Goal: Information Seeking & Learning: Learn about a topic

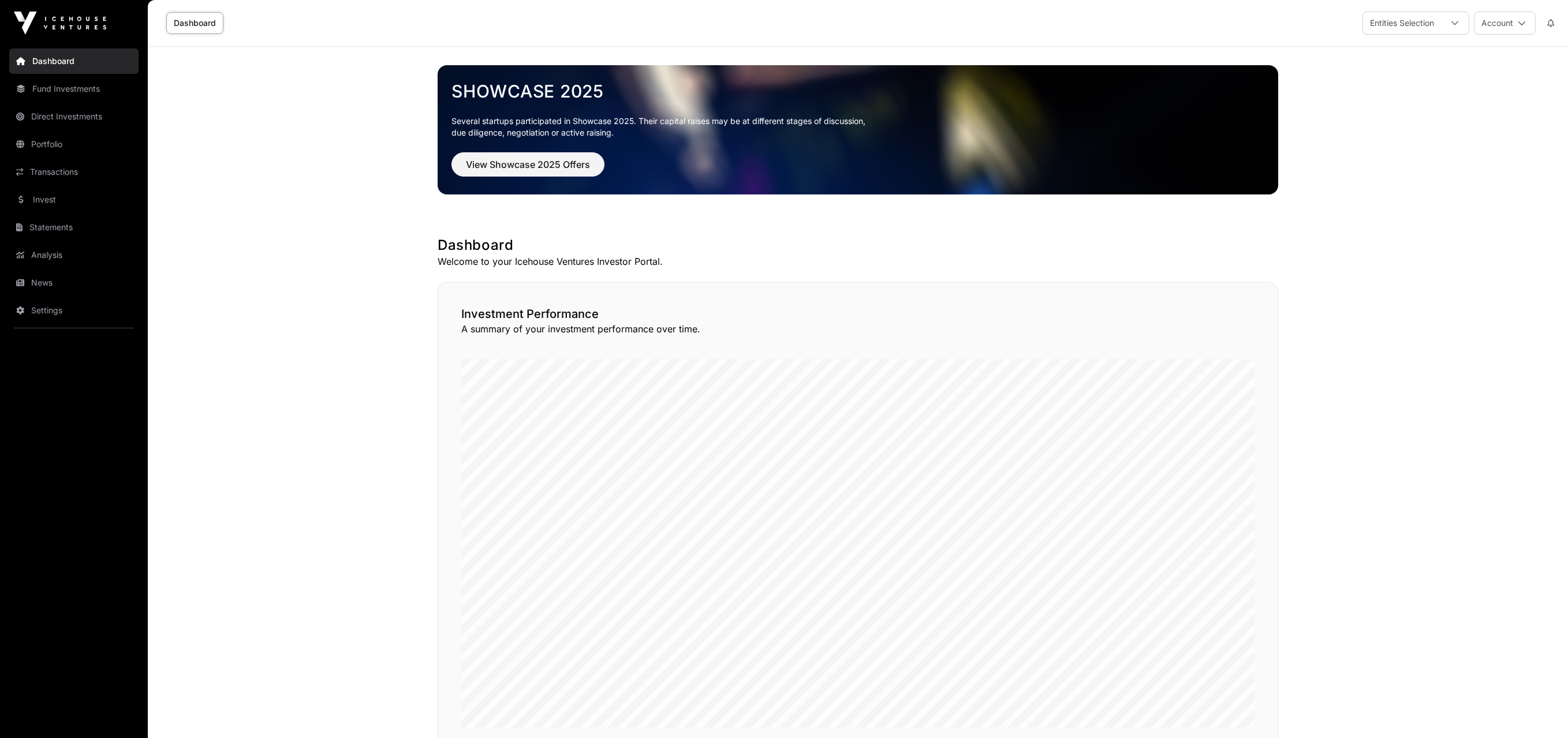
click at [50, 171] on link "Transactions" at bounding box center [74, 172] width 129 height 26
click at [44, 171] on link "Transactions" at bounding box center [74, 172] width 129 height 26
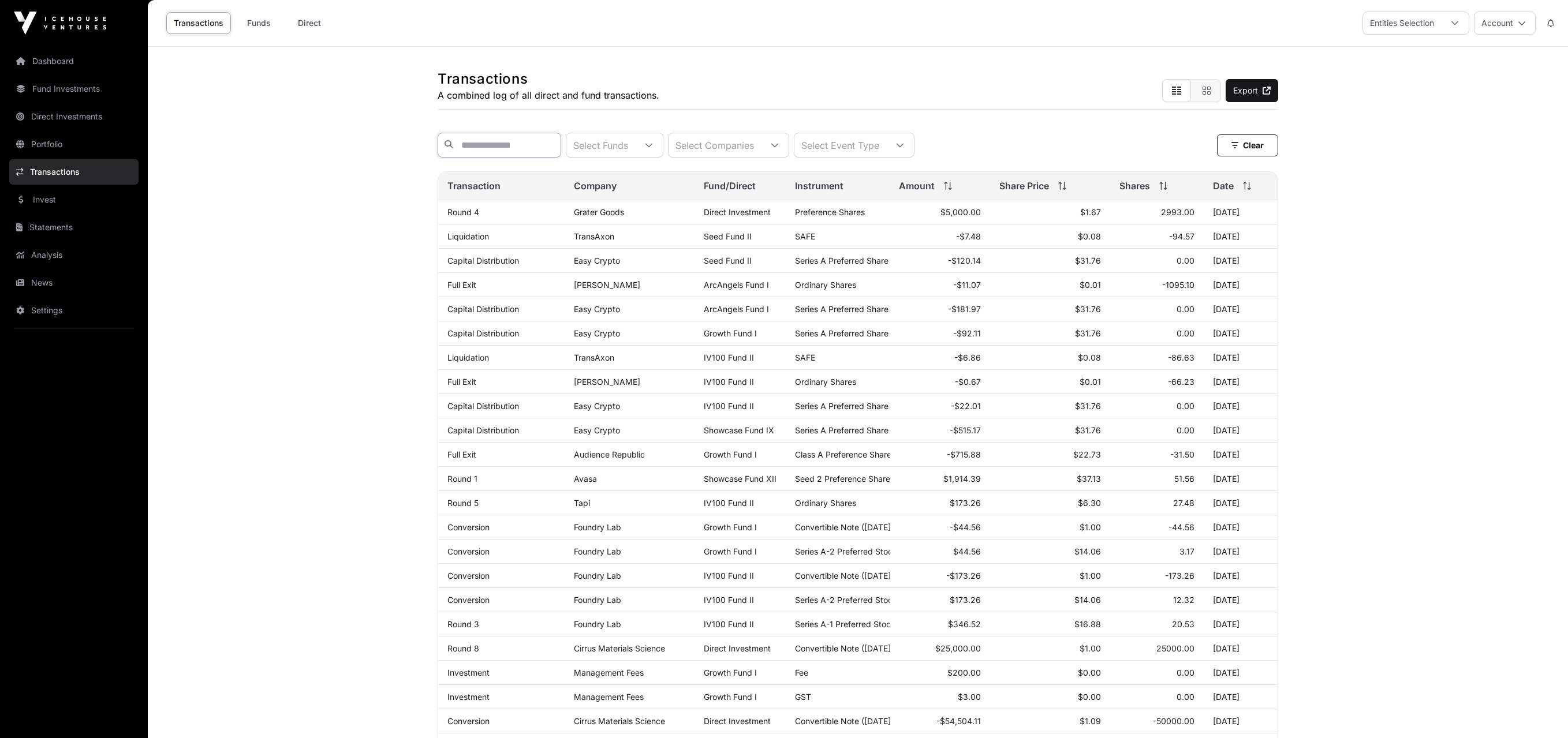
click at [465, 141] on input "text" at bounding box center [500, 145] width 123 height 25
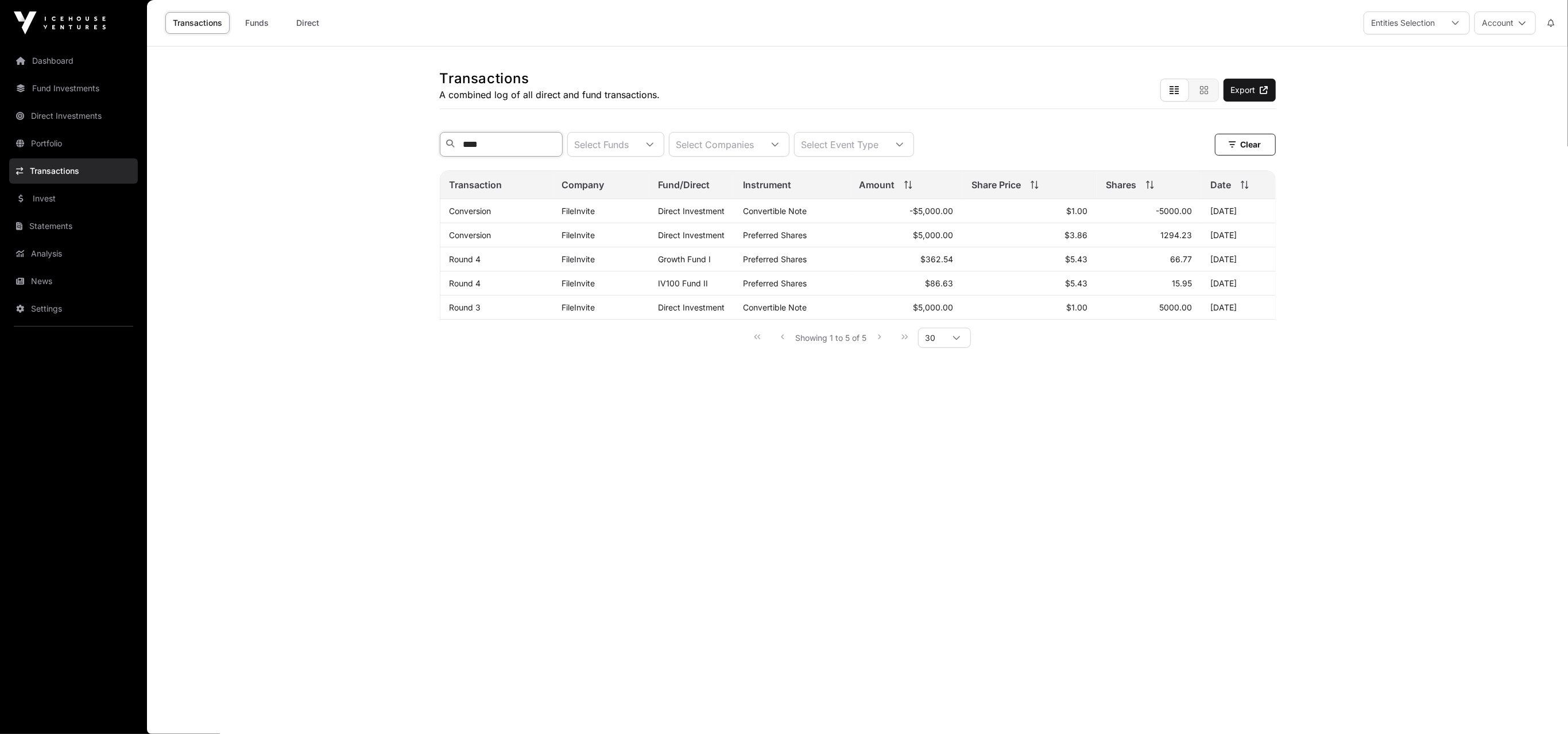
type input "****"
click at [43, 136] on link "Portfolio" at bounding box center [73, 144] width 128 height 26
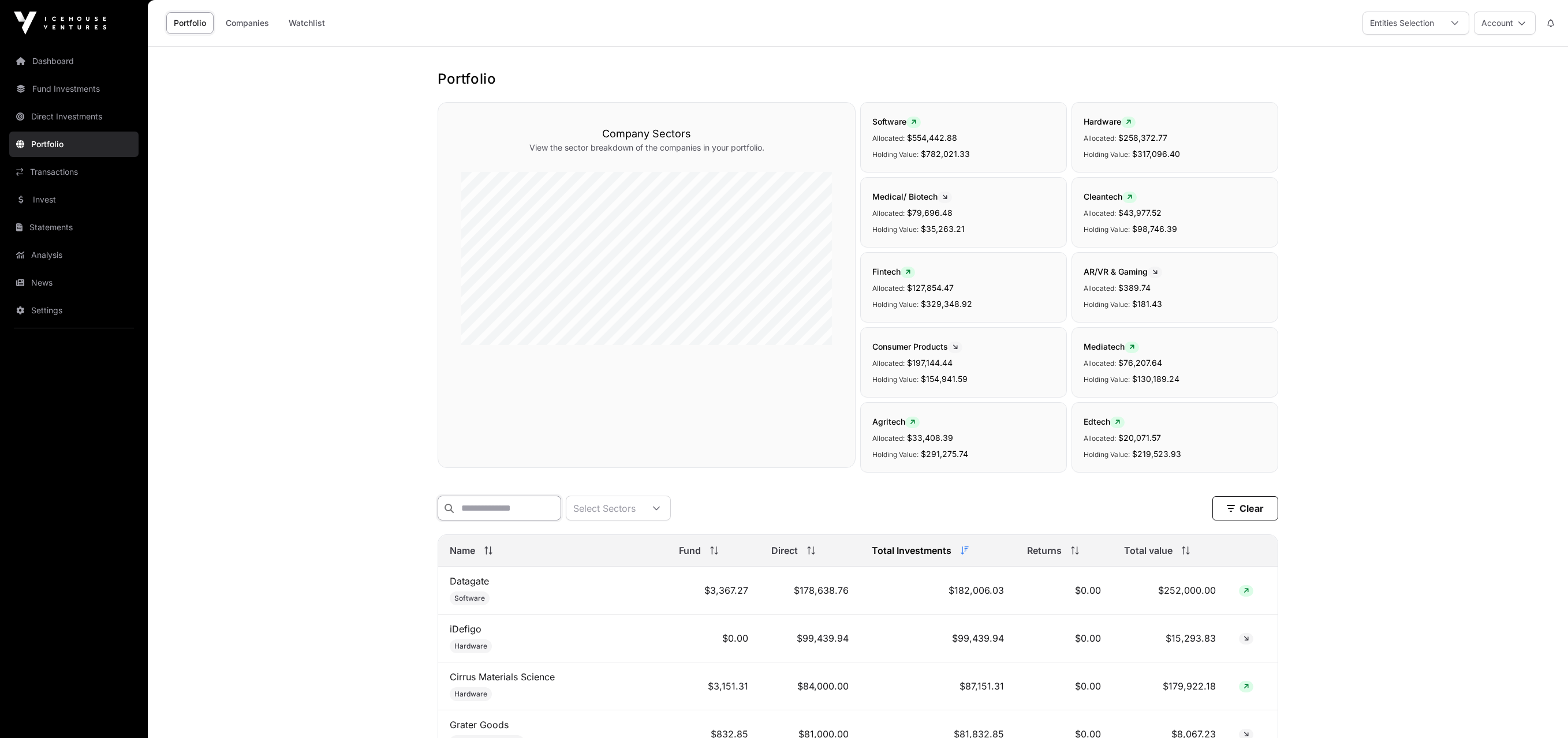
click at [467, 505] on input "text" at bounding box center [500, 508] width 123 height 25
click at [561, 496] on input "text" at bounding box center [500, 508] width 123 height 25
click at [561, 505] on input "text" at bounding box center [500, 508] width 123 height 25
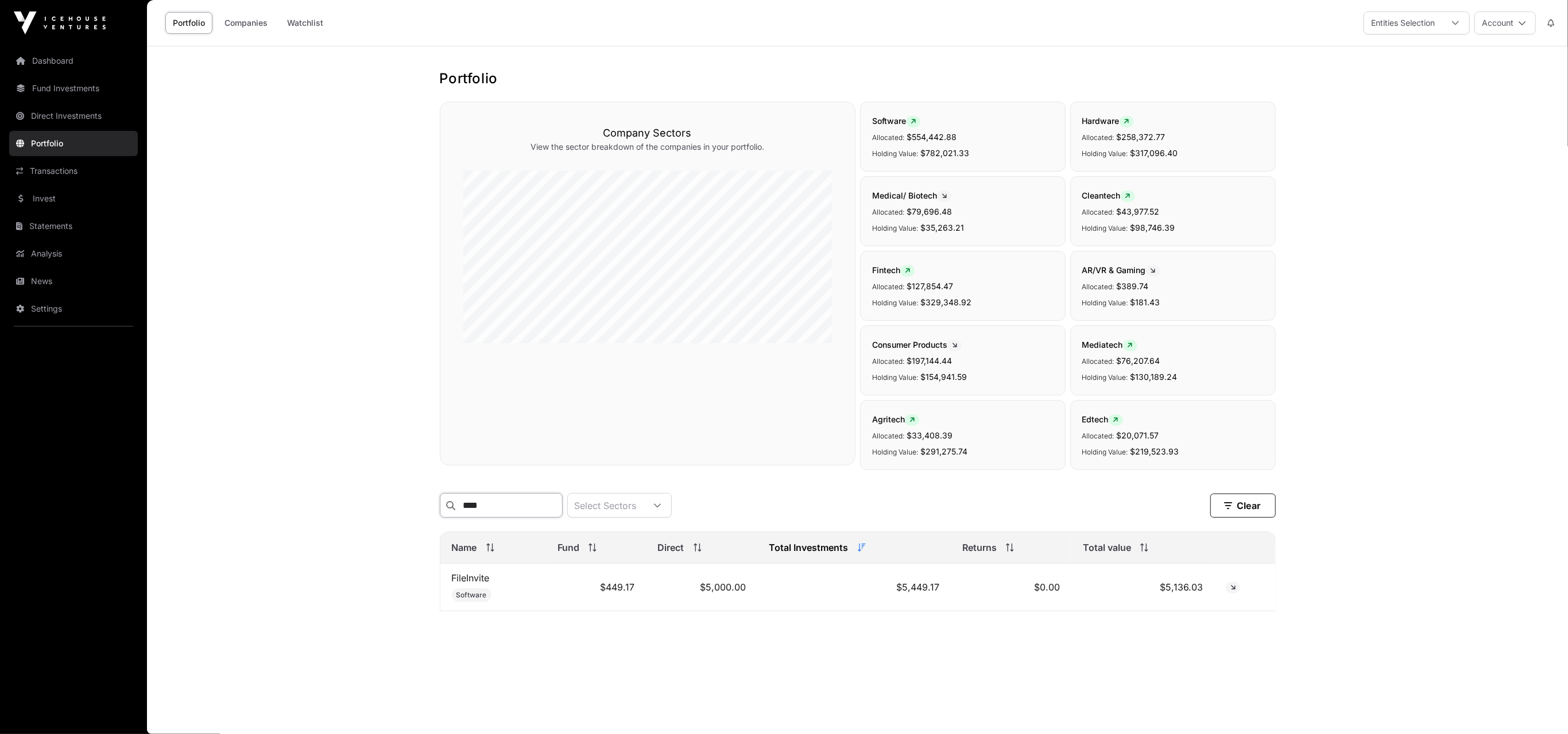
type input "****"
click at [465, 583] on link "FileInvite" at bounding box center [470, 578] width 38 height 12
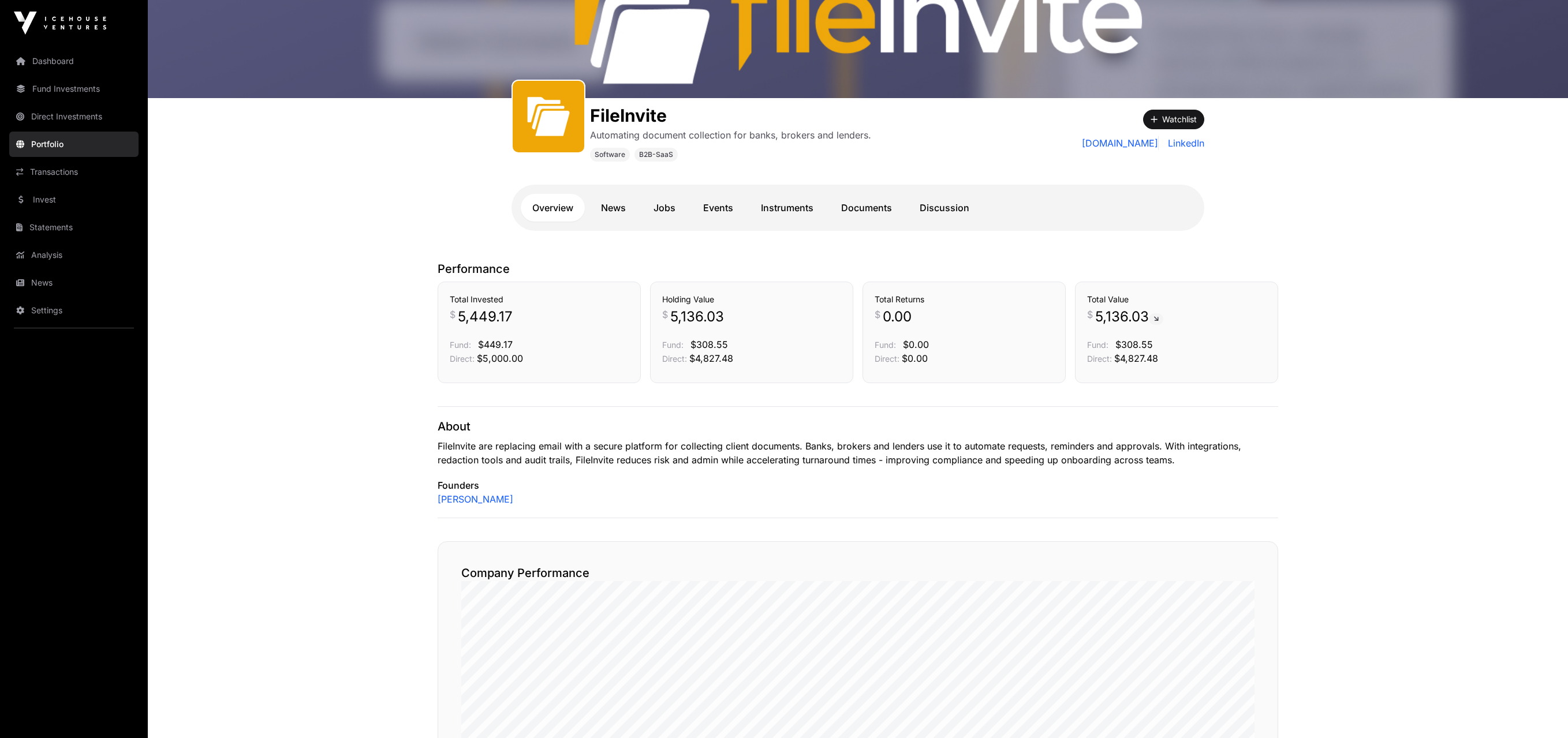
scroll to position [52, 0]
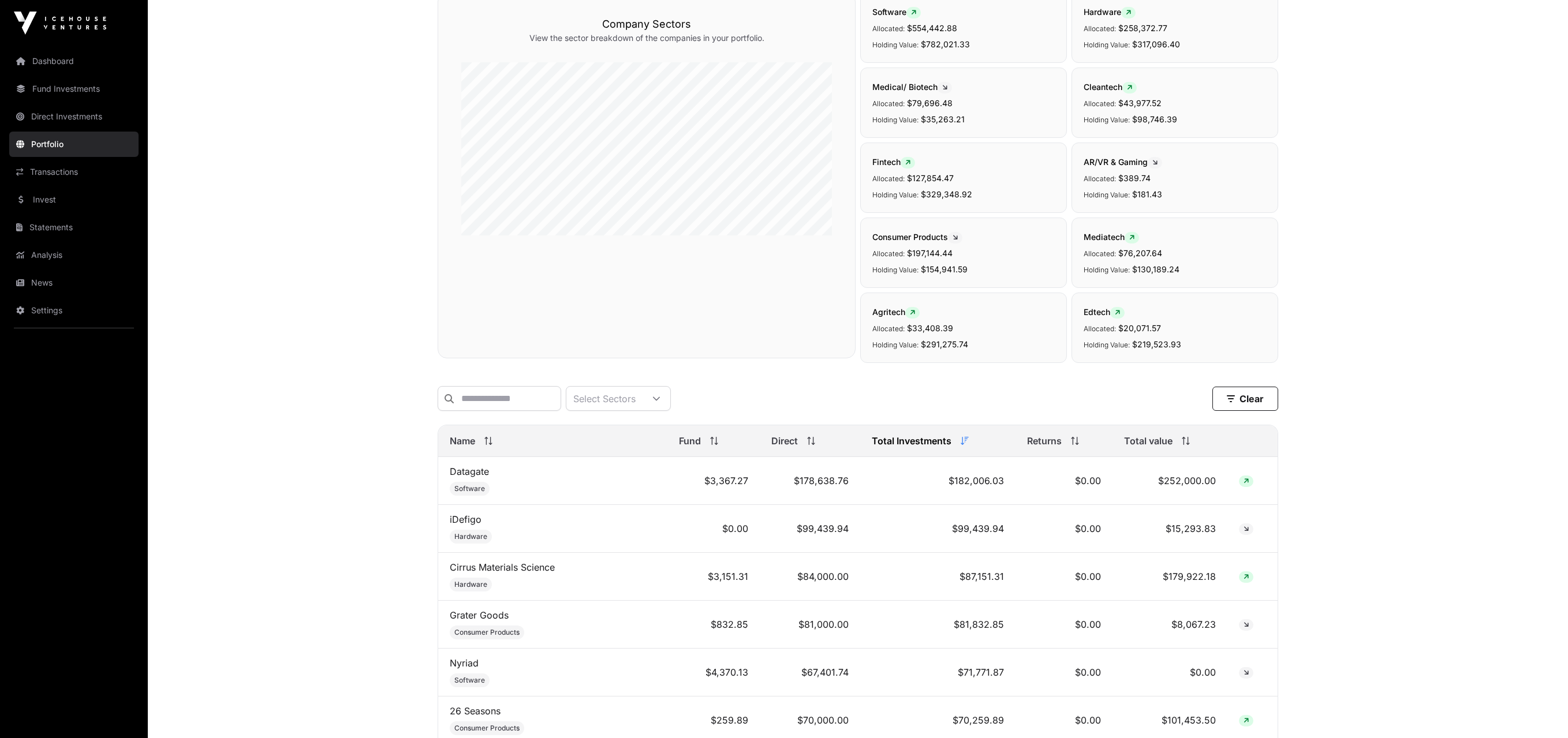
scroll to position [174, 0]
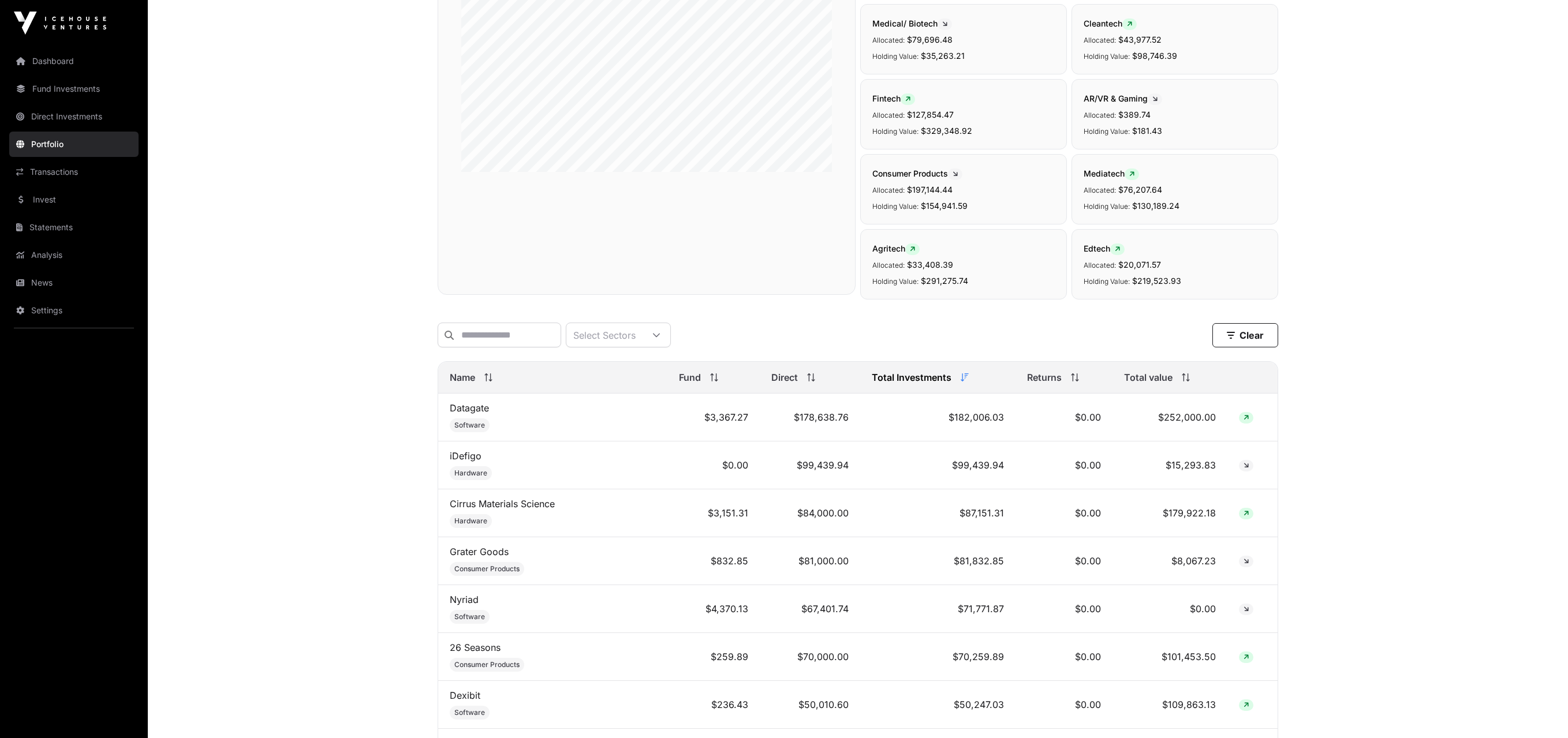
click at [1182, 381] on icon at bounding box center [1186, 377] width 8 height 8
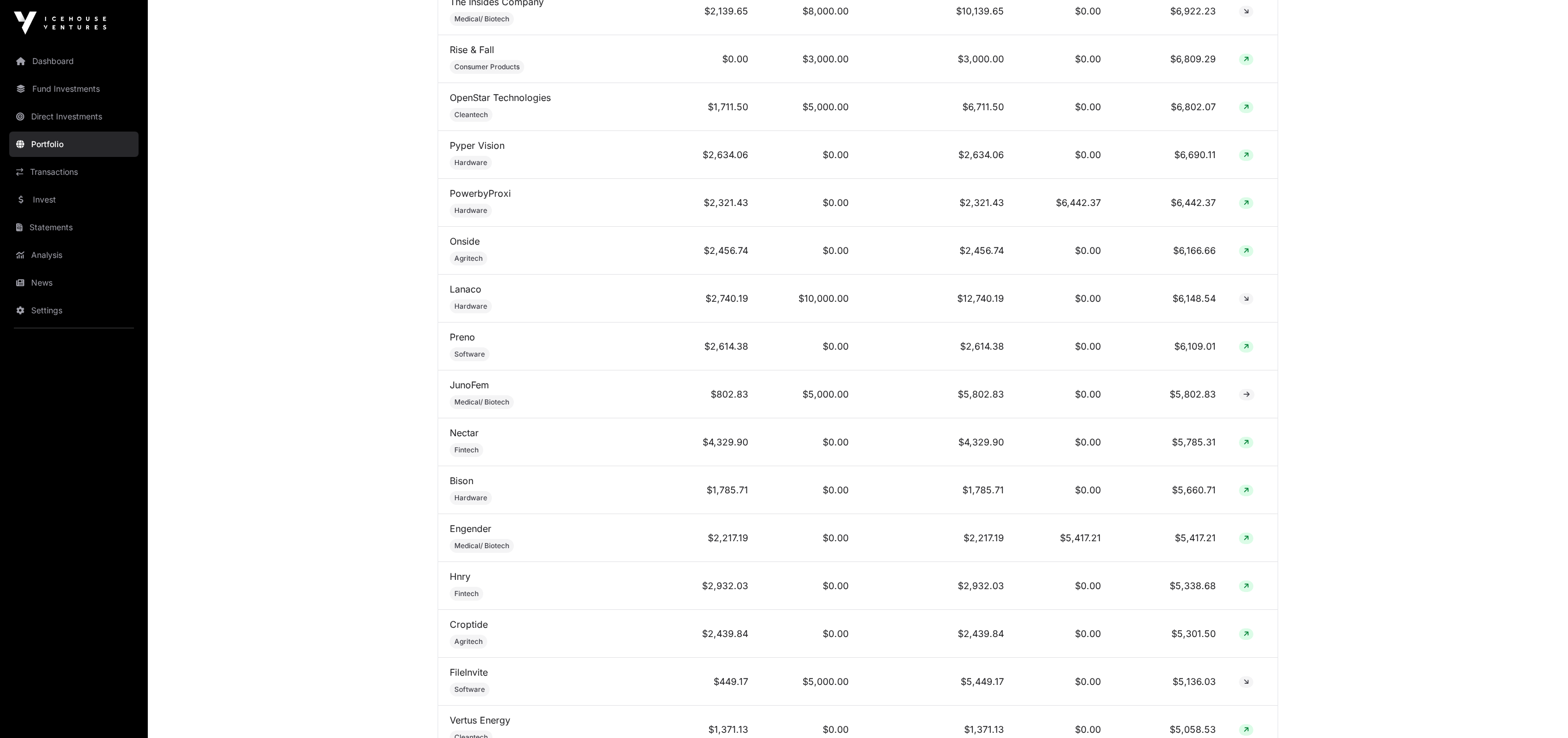
scroll to position [2540, 0]
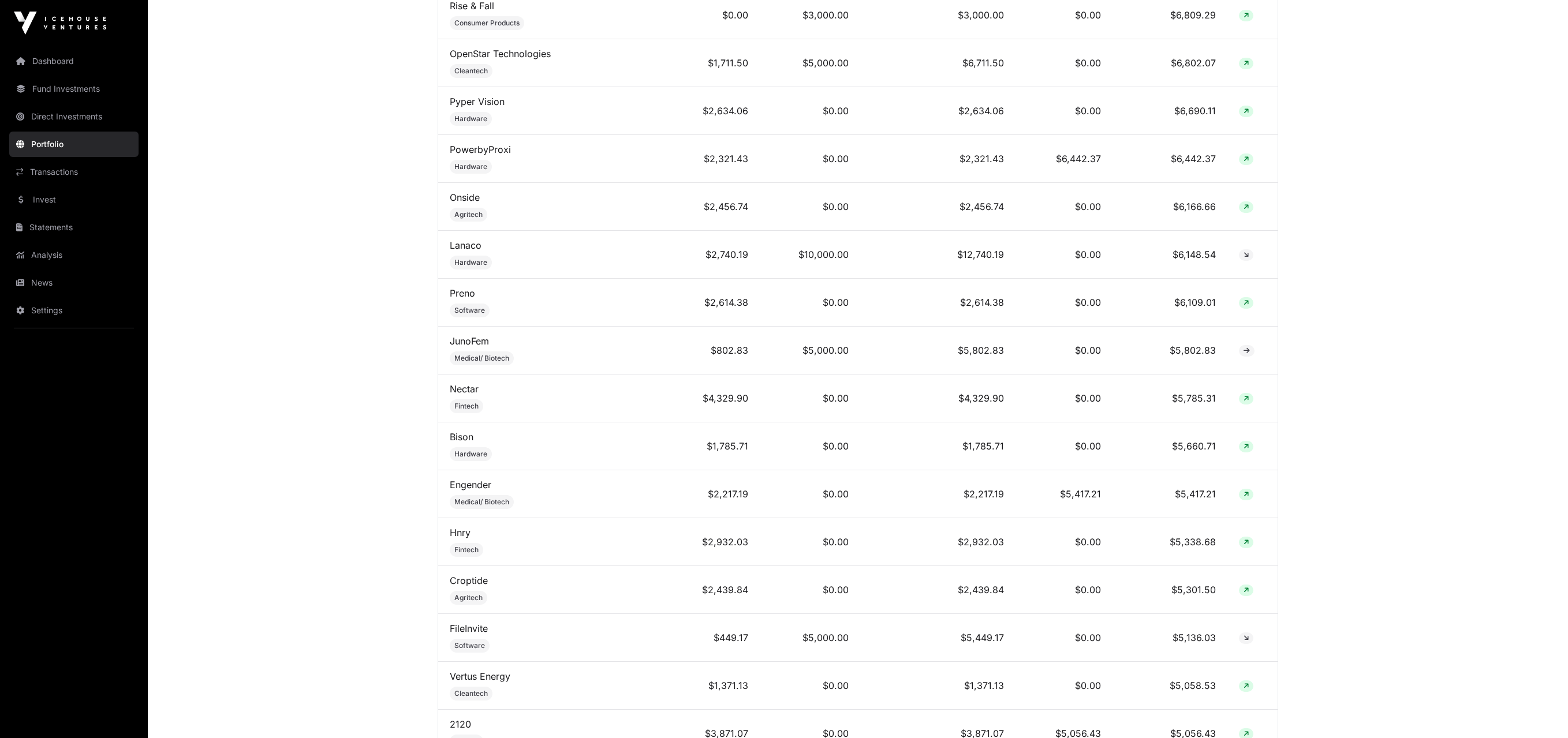
click at [476, 623] on link "FileInvite" at bounding box center [469, 629] width 38 height 12
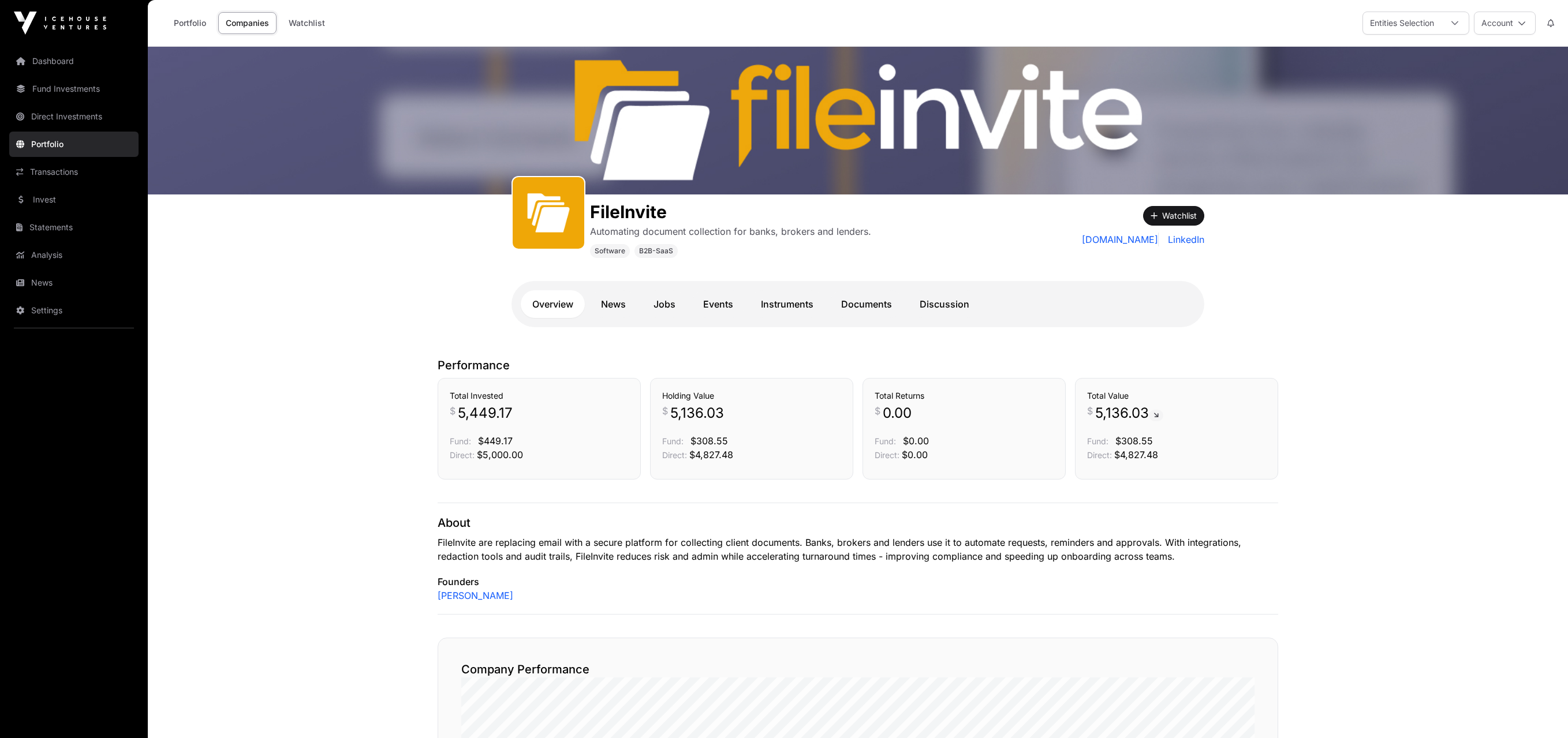
click at [624, 304] on link "News" at bounding box center [613, 304] width 48 height 27
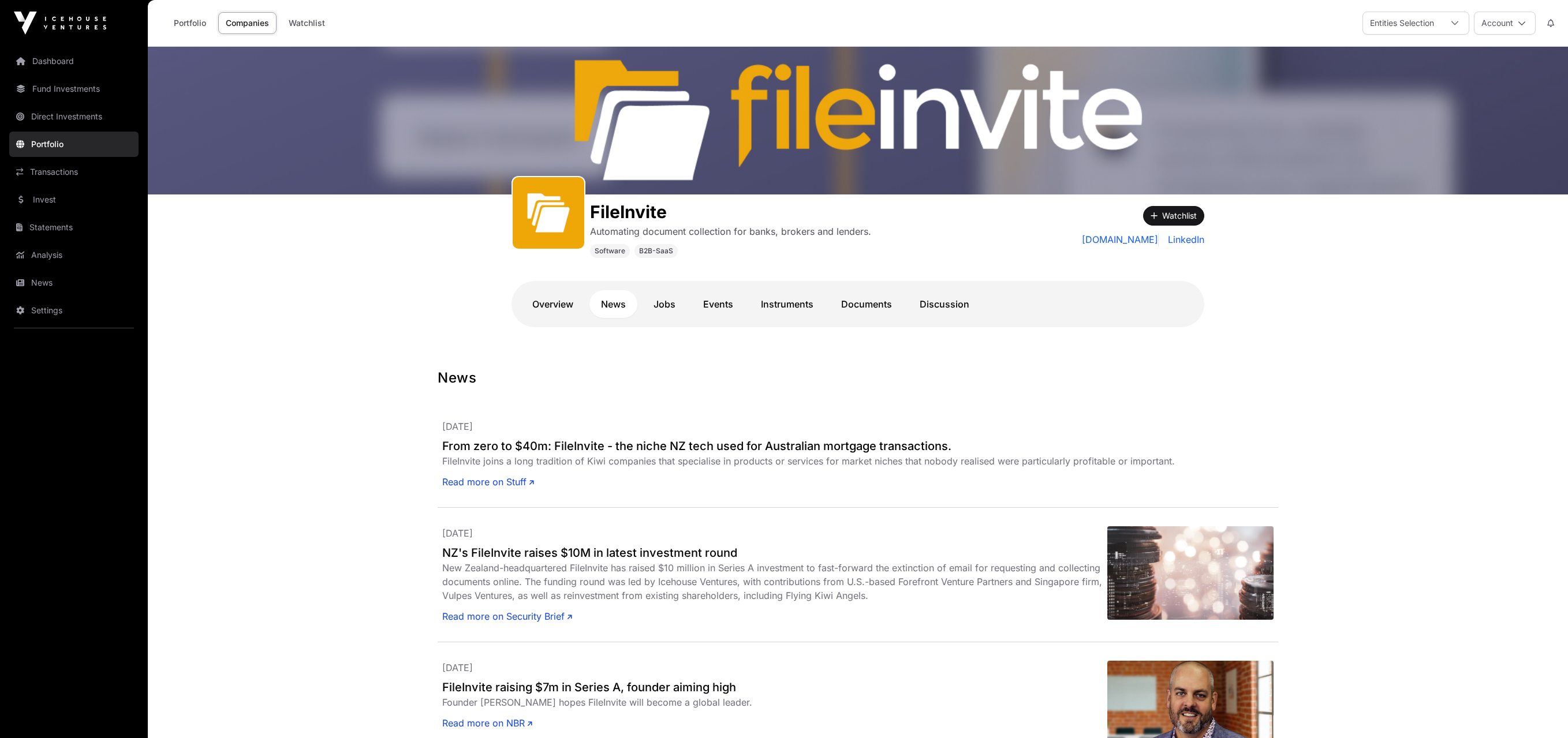
click at [666, 304] on link "Jobs" at bounding box center [665, 304] width 45 height 27
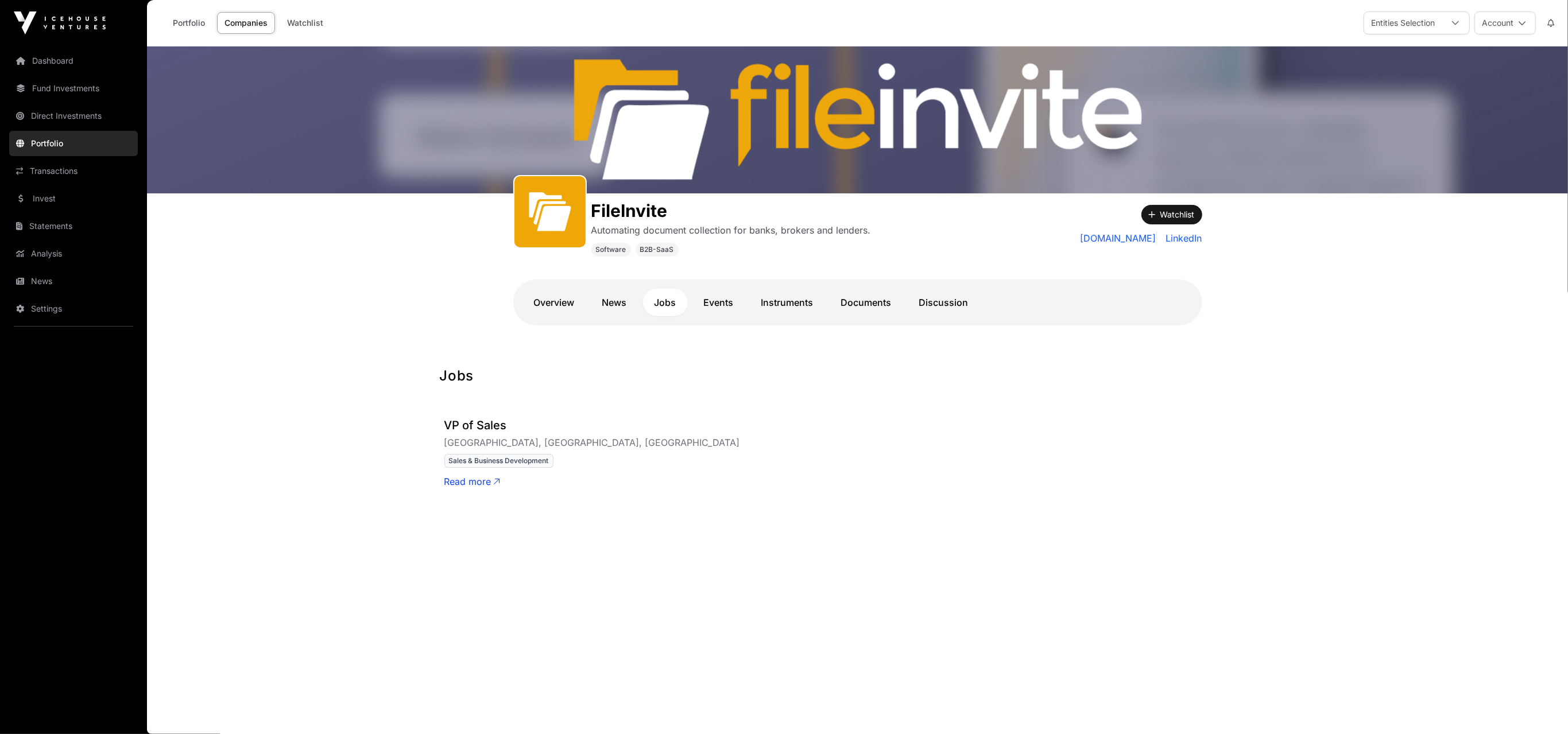
click at [714, 301] on link "Events" at bounding box center [719, 303] width 53 height 27
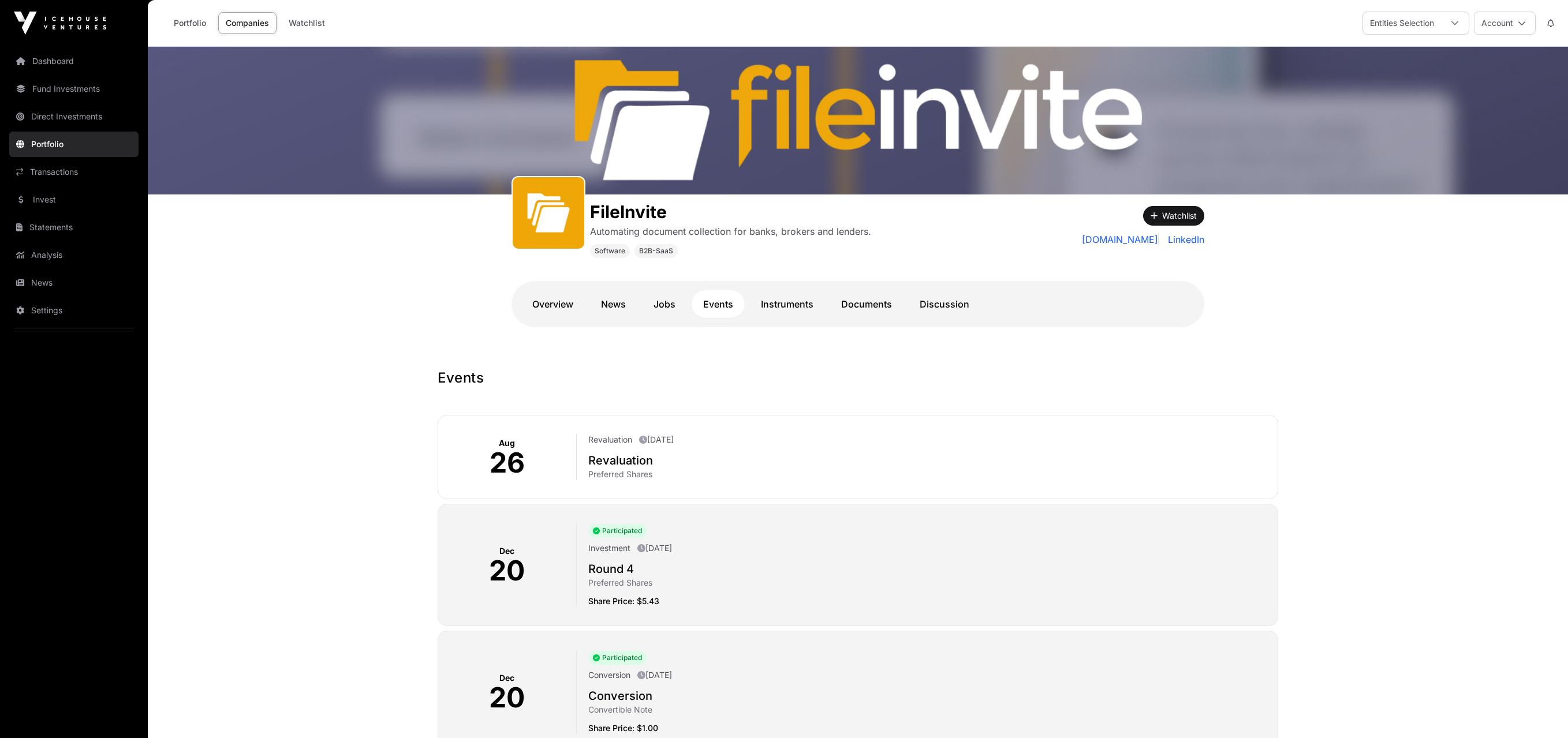
click at [796, 304] on link "Instruments" at bounding box center [787, 304] width 75 height 27
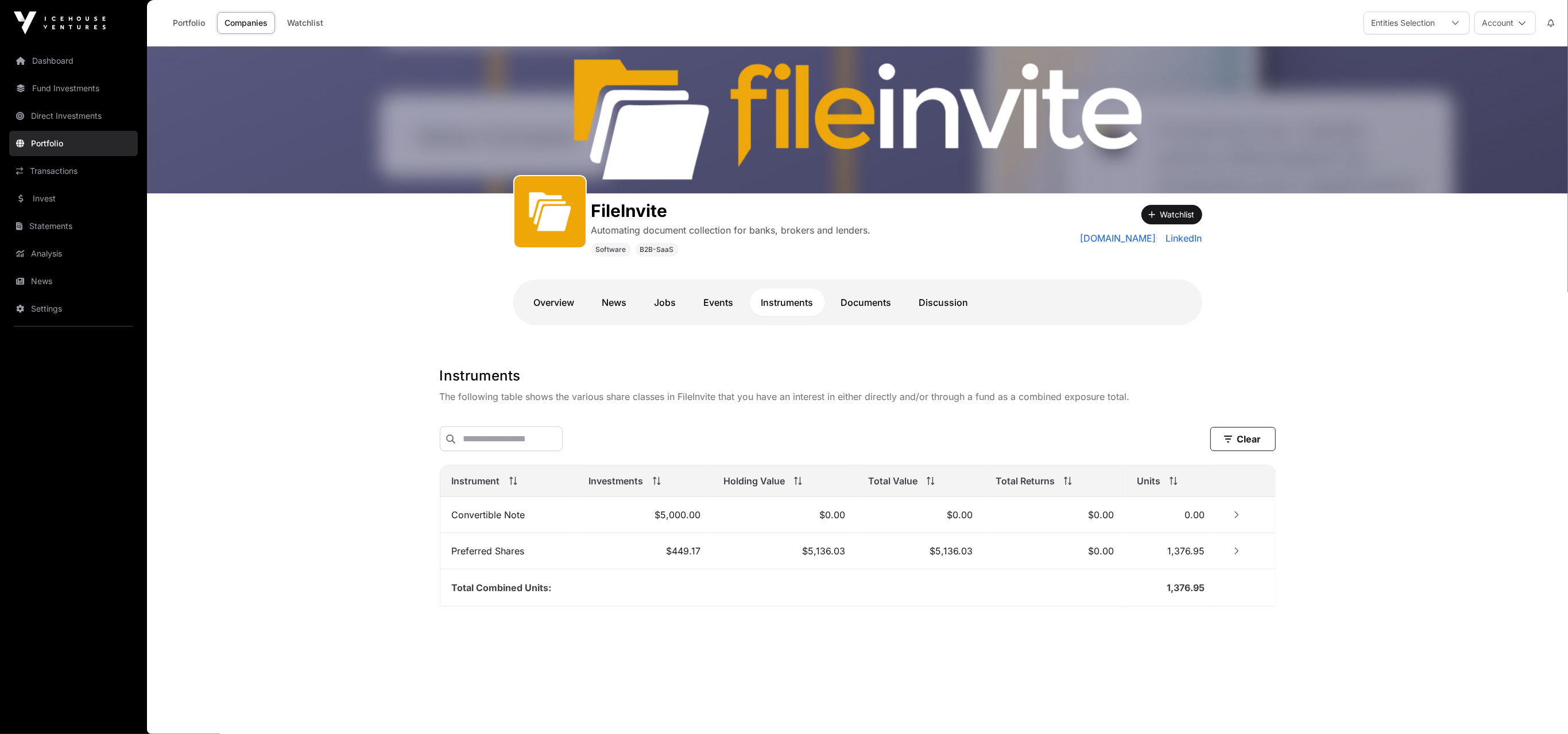
click at [850, 303] on link "Documents" at bounding box center [866, 303] width 73 height 27
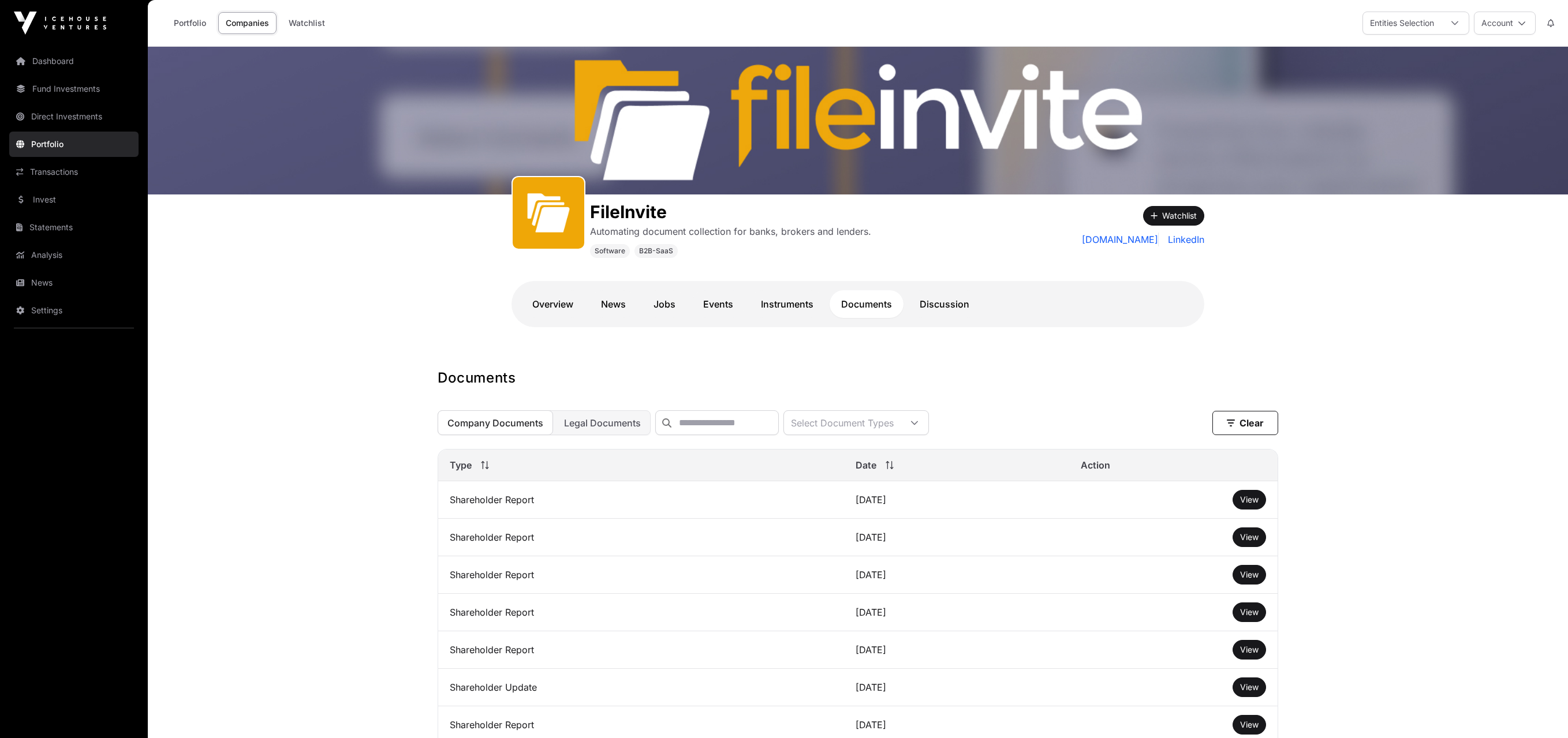
click at [931, 304] on link "Discussion" at bounding box center [944, 304] width 73 height 27
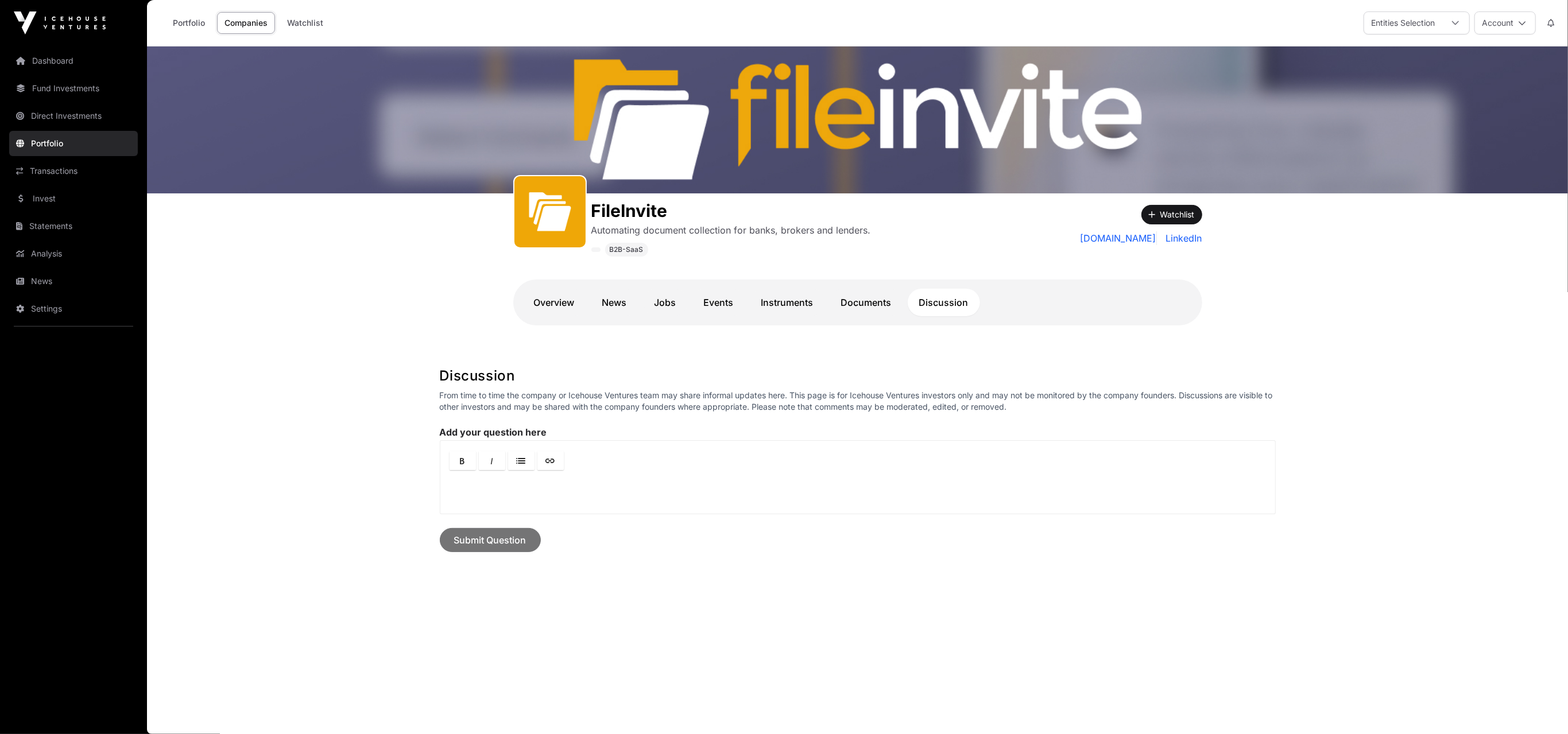
click at [230, 18] on link "Companies" at bounding box center [246, 23] width 58 height 22
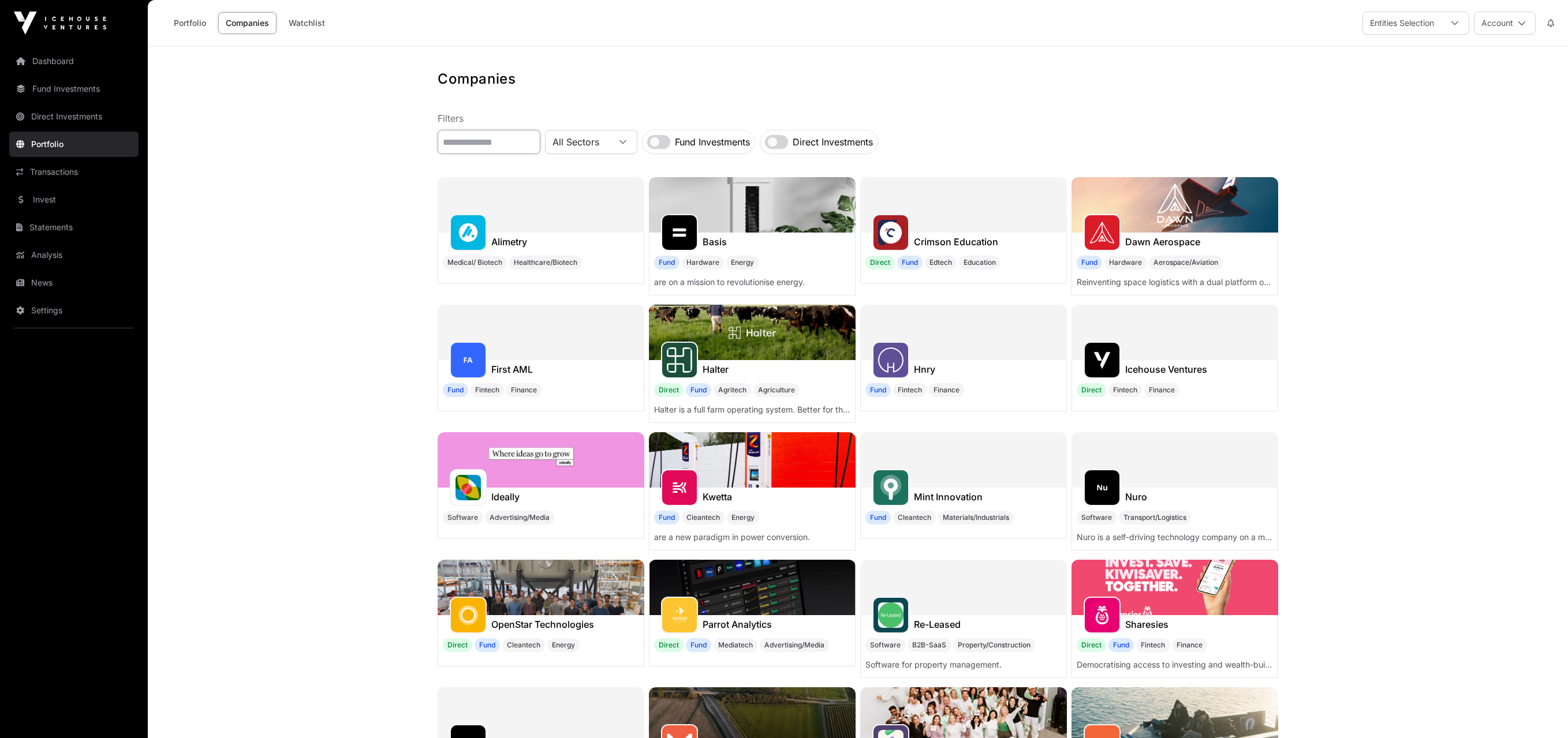
click at [462, 133] on input "text" at bounding box center [489, 142] width 103 height 24
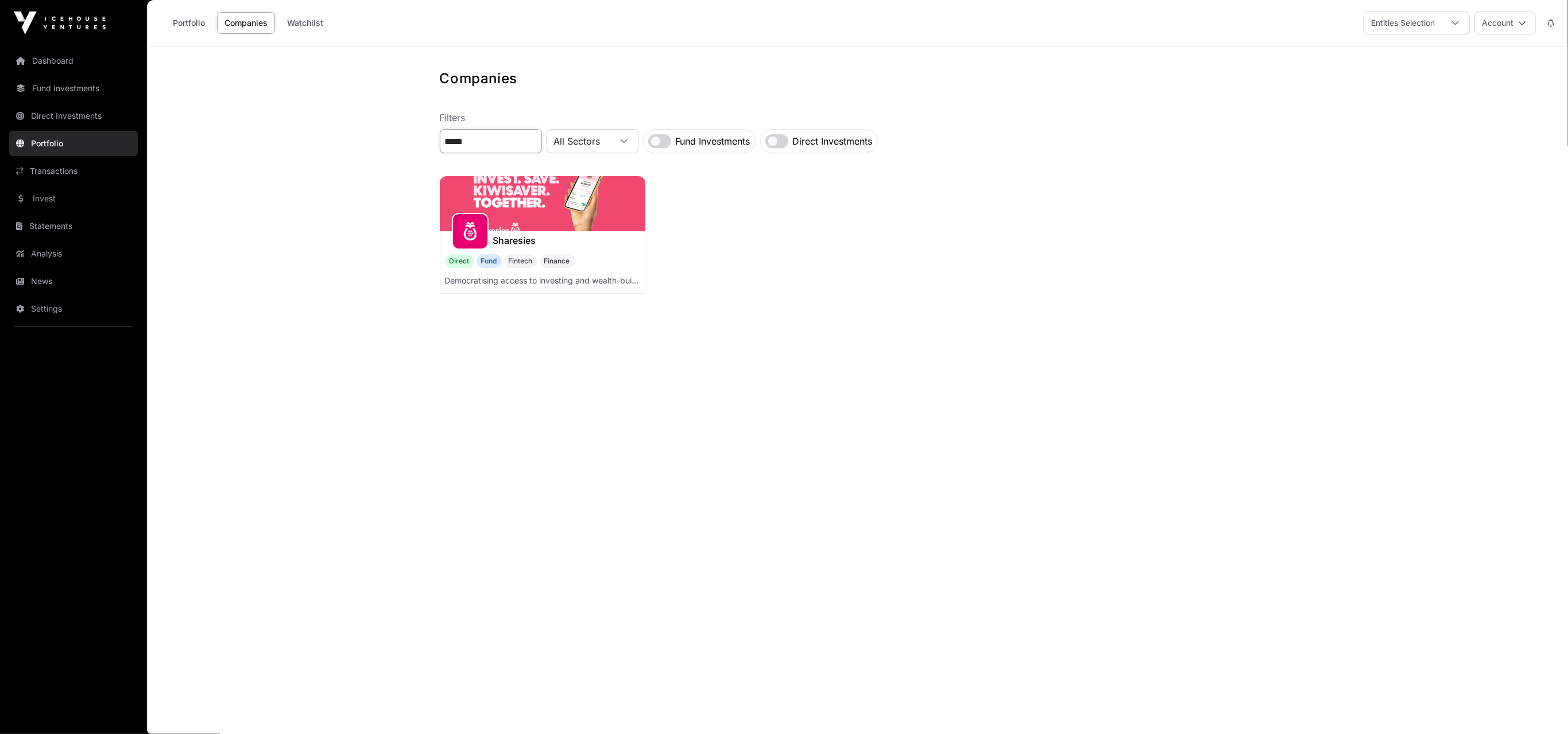
type input "*****"
click at [526, 238] on h1 "Sharesies" at bounding box center [514, 241] width 43 height 14
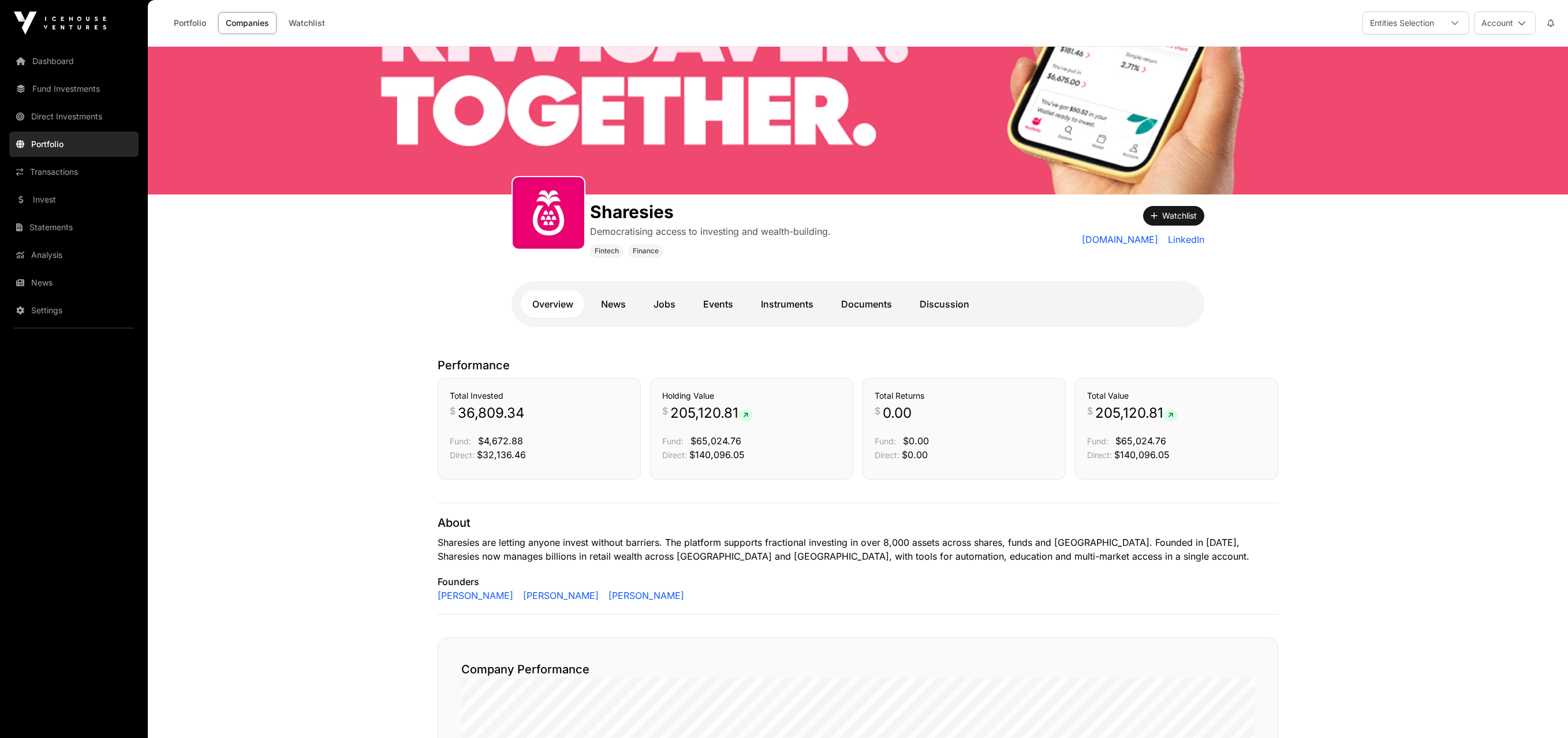
click at [193, 21] on link "Portfolio" at bounding box center [189, 23] width 47 height 22
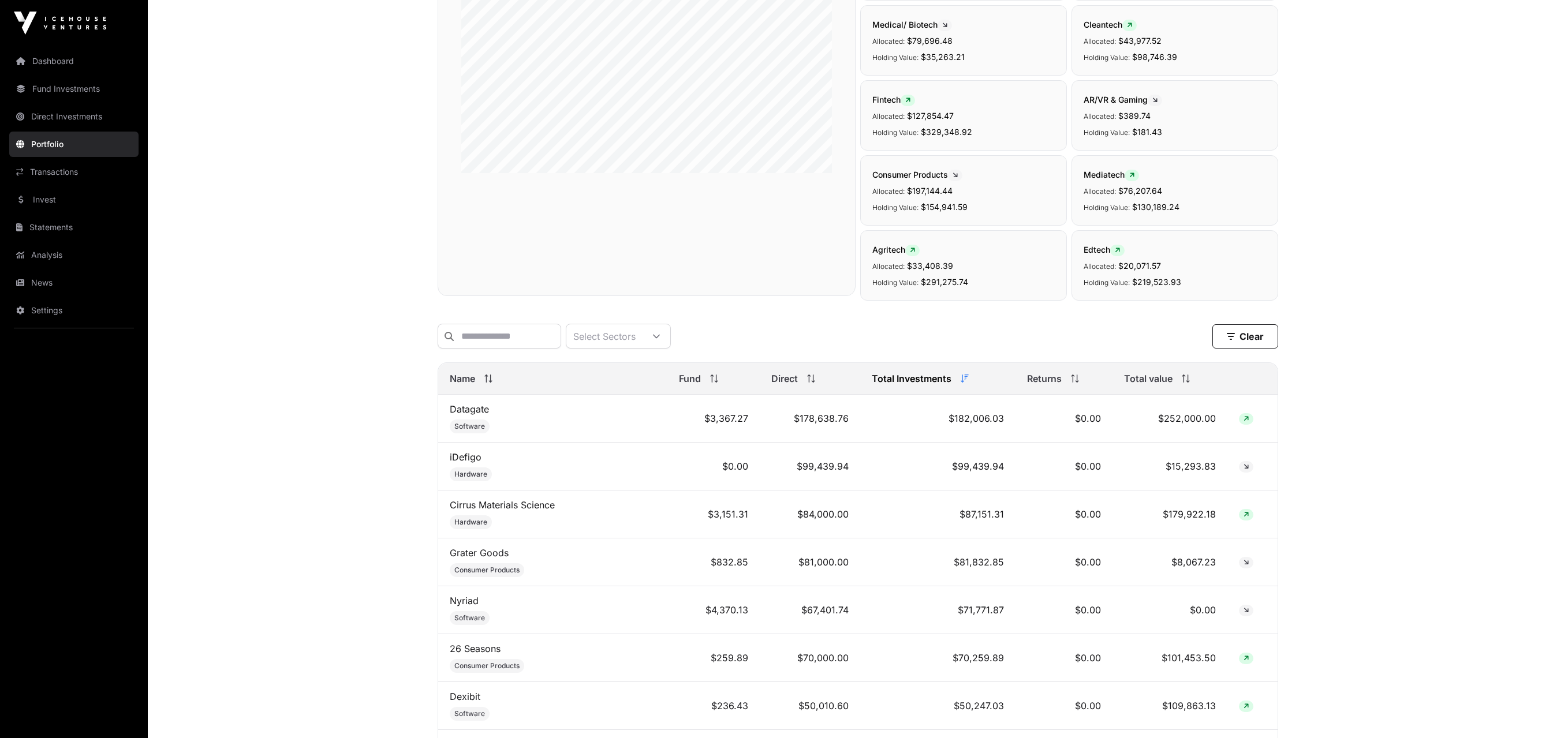
scroll to position [174, 0]
click at [1175, 385] on div "Total value" at bounding box center [1169, 377] width 92 height 14
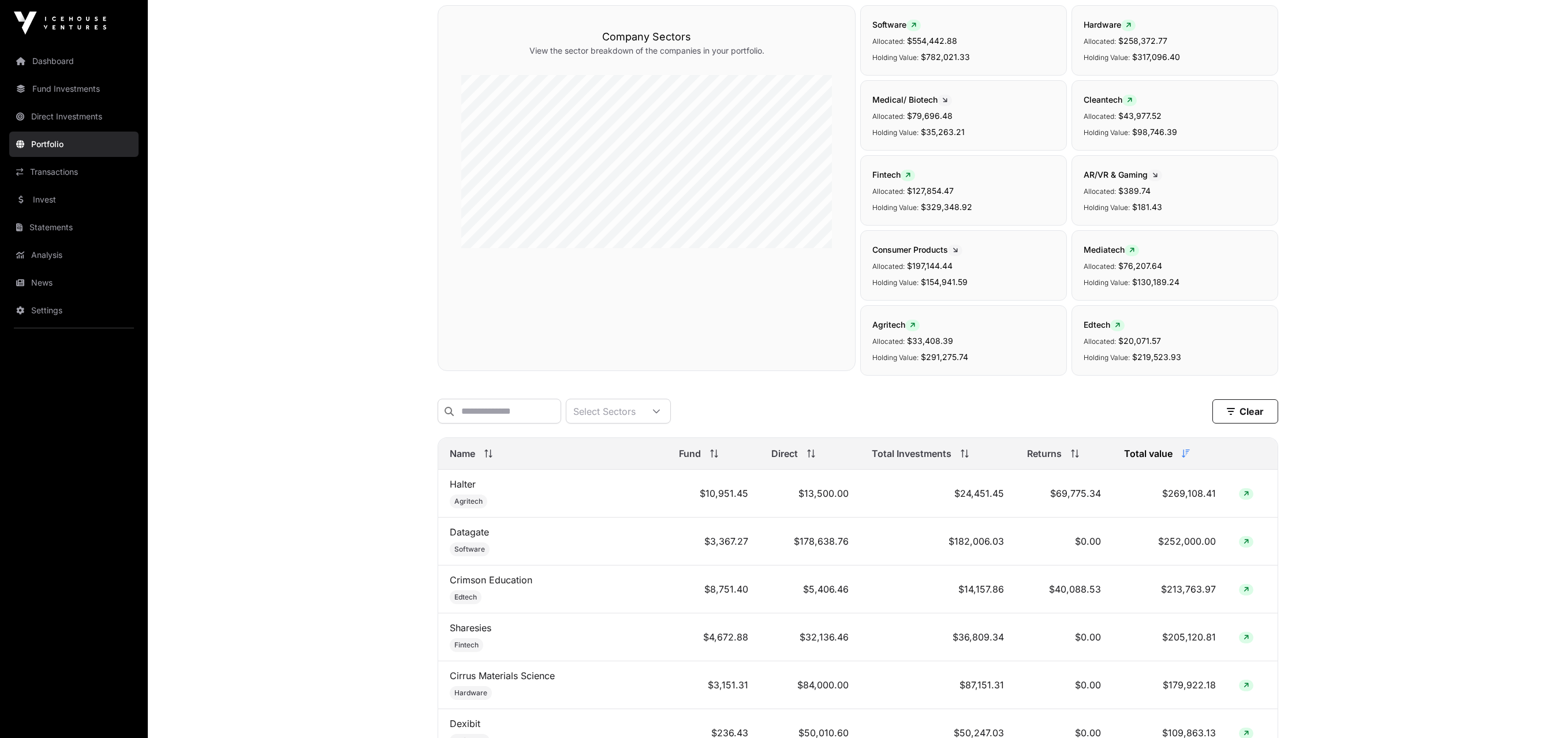
scroll to position [0, 0]
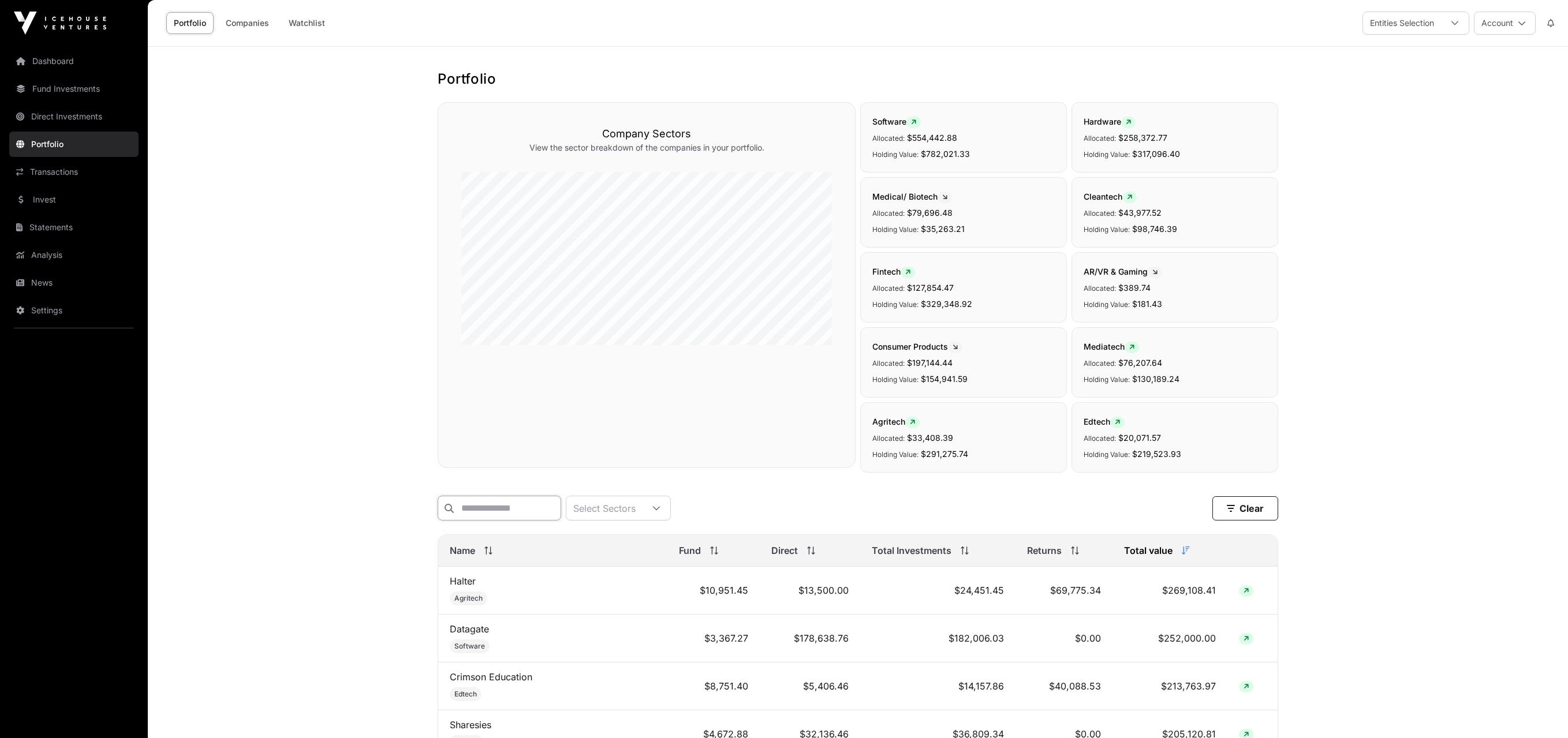
click at [524, 502] on input "text" at bounding box center [500, 508] width 123 height 25
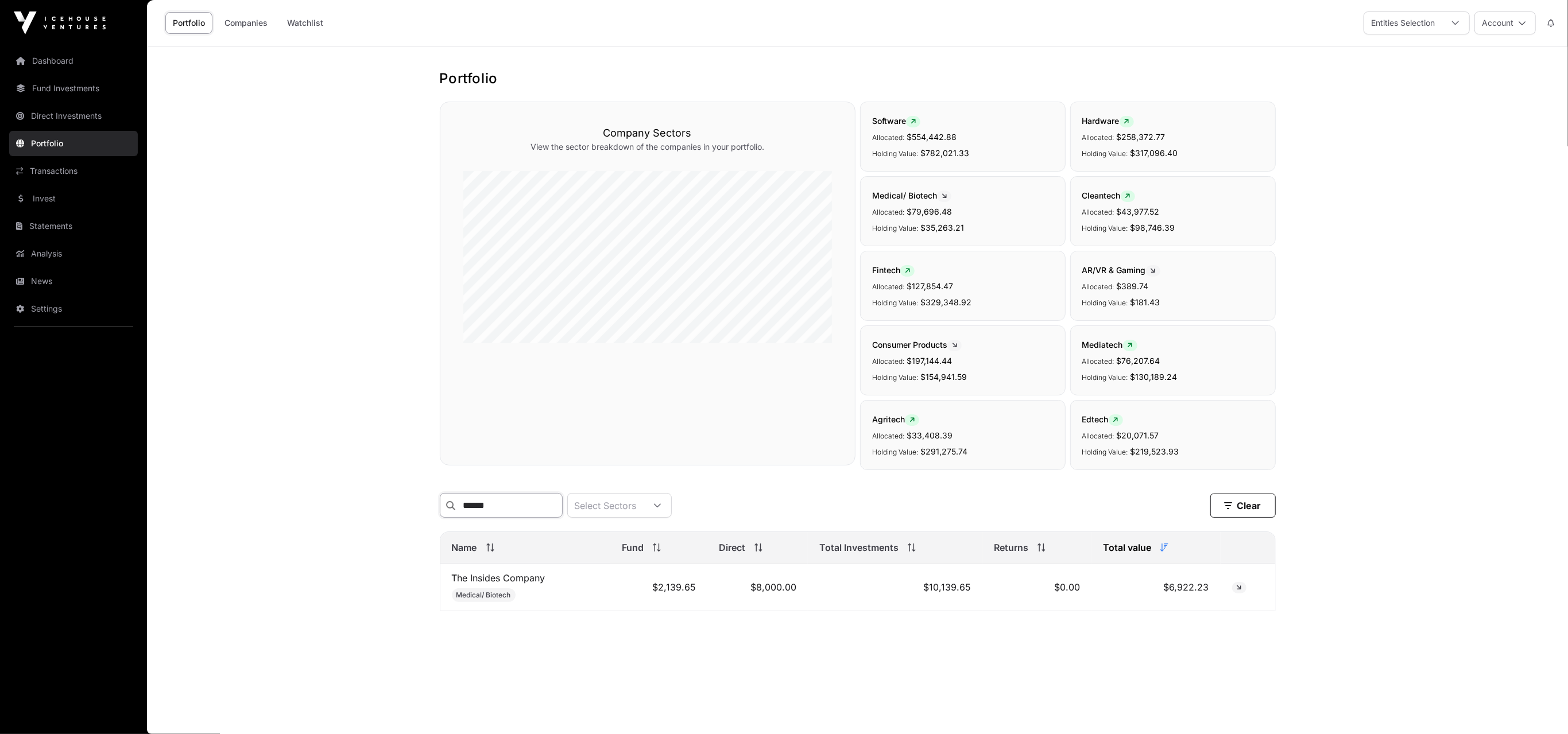
type input "******"
click at [521, 584] on link "The Insides Company" at bounding box center [498, 578] width 94 height 12
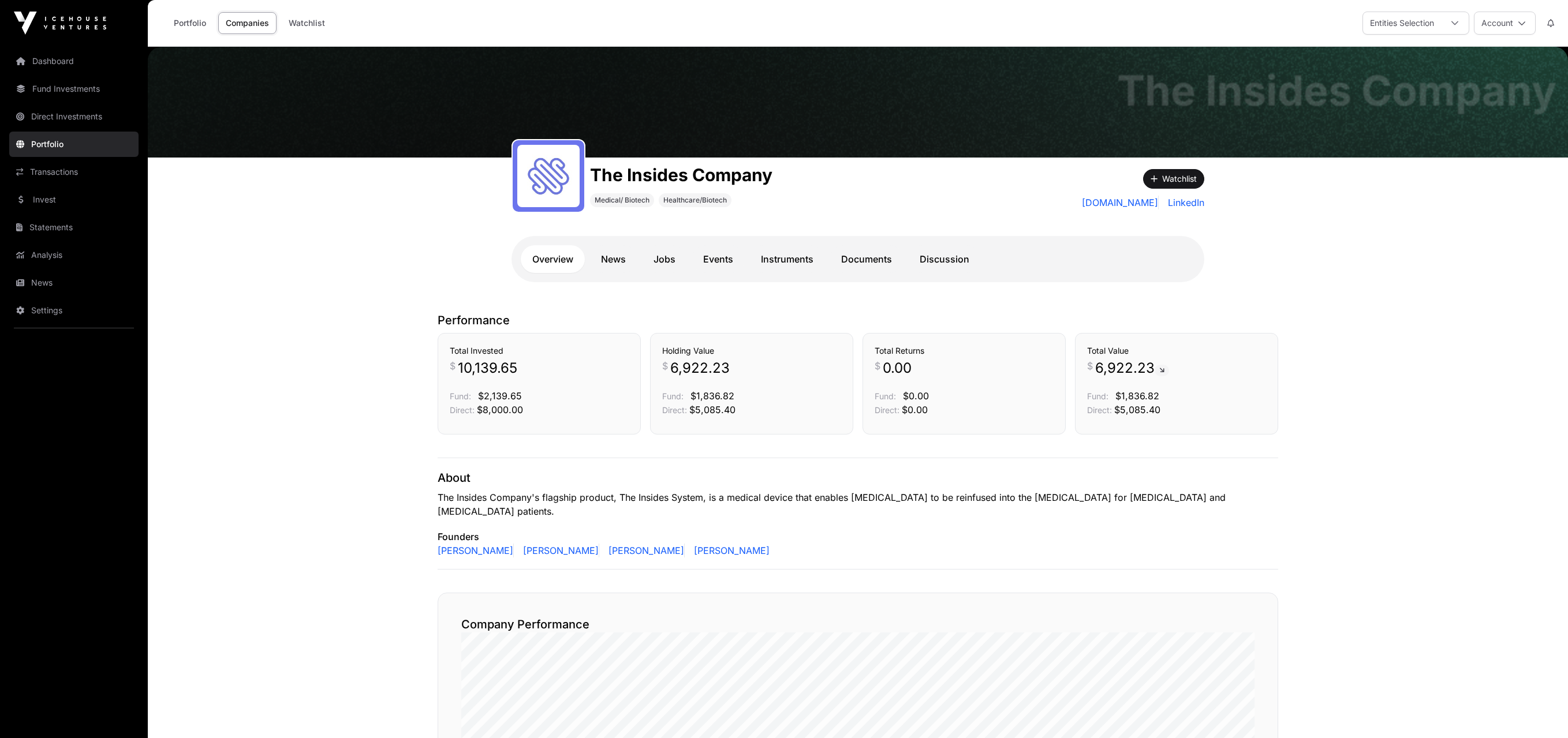
click at [189, 19] on link "Portfolio" at bounding box center [189, 23] width 47 height 22
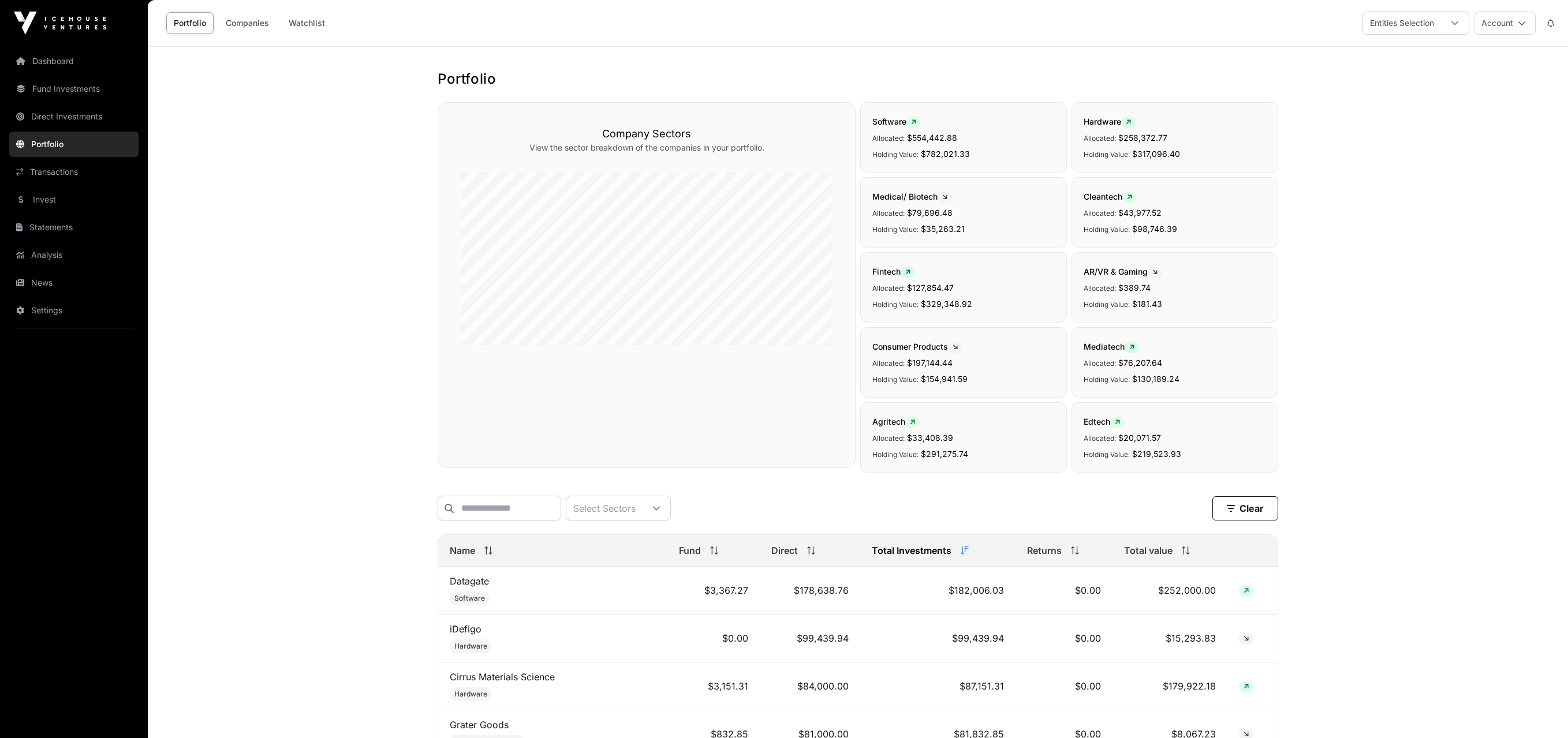
click at [956, 555] on span at bounding box center [962, 550] width 13 height 8
click at [962, 555] on icon at bounding box center [965, 550] width 8 height 8
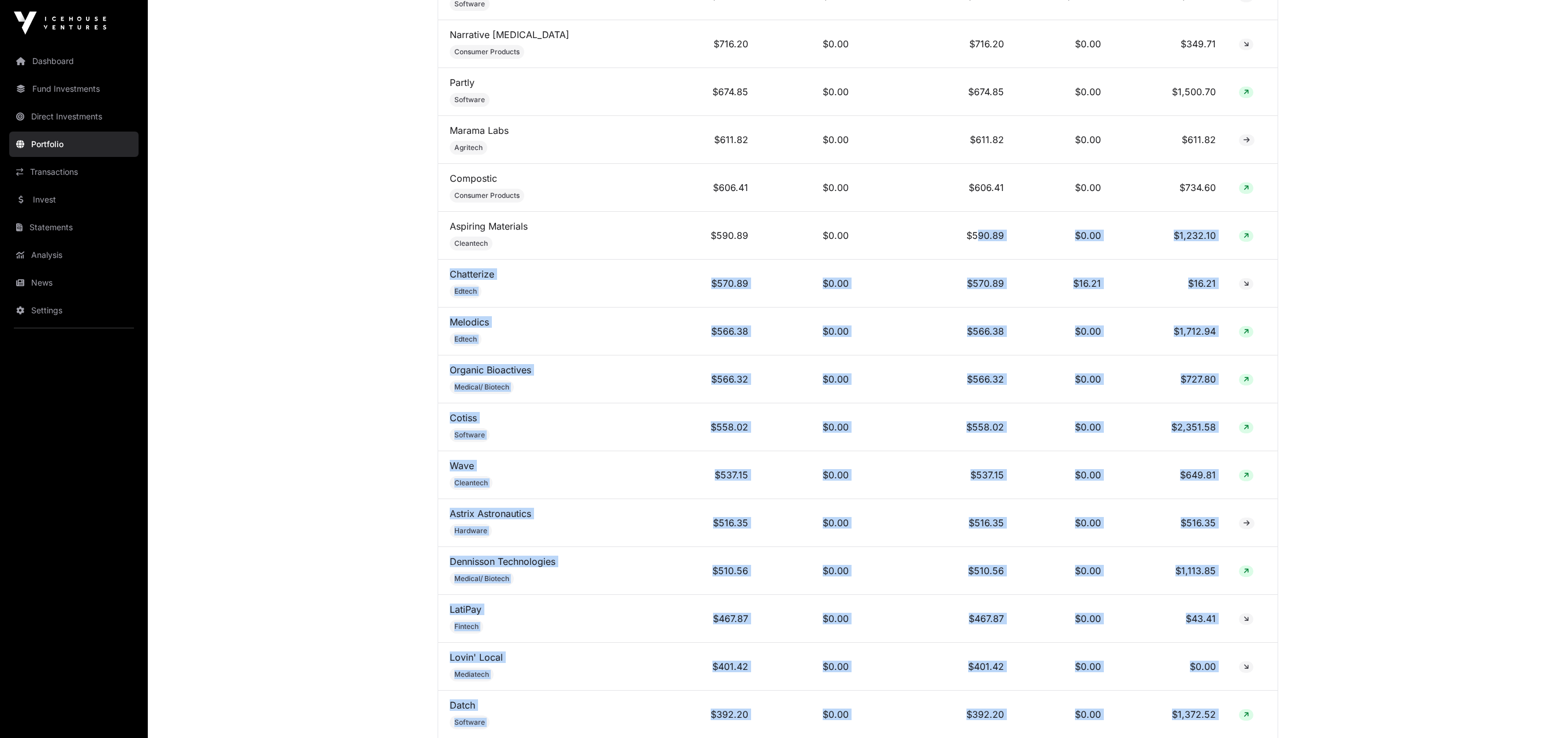
scroll to position [7052, 0]
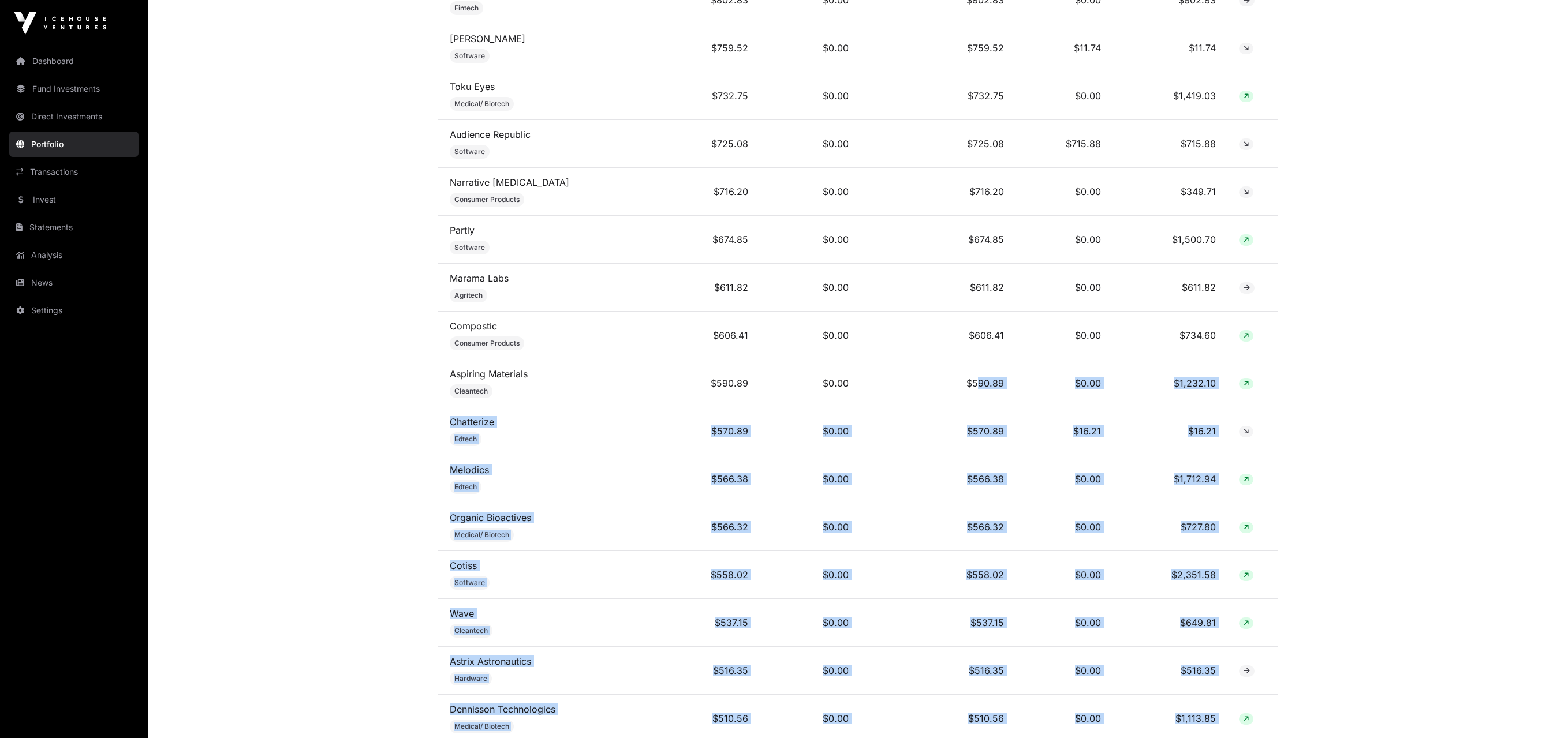
drag, startPoint x: 1269, startPoint y: 618, endPoint x: 960, endPoint y: 308, distance: 437.7
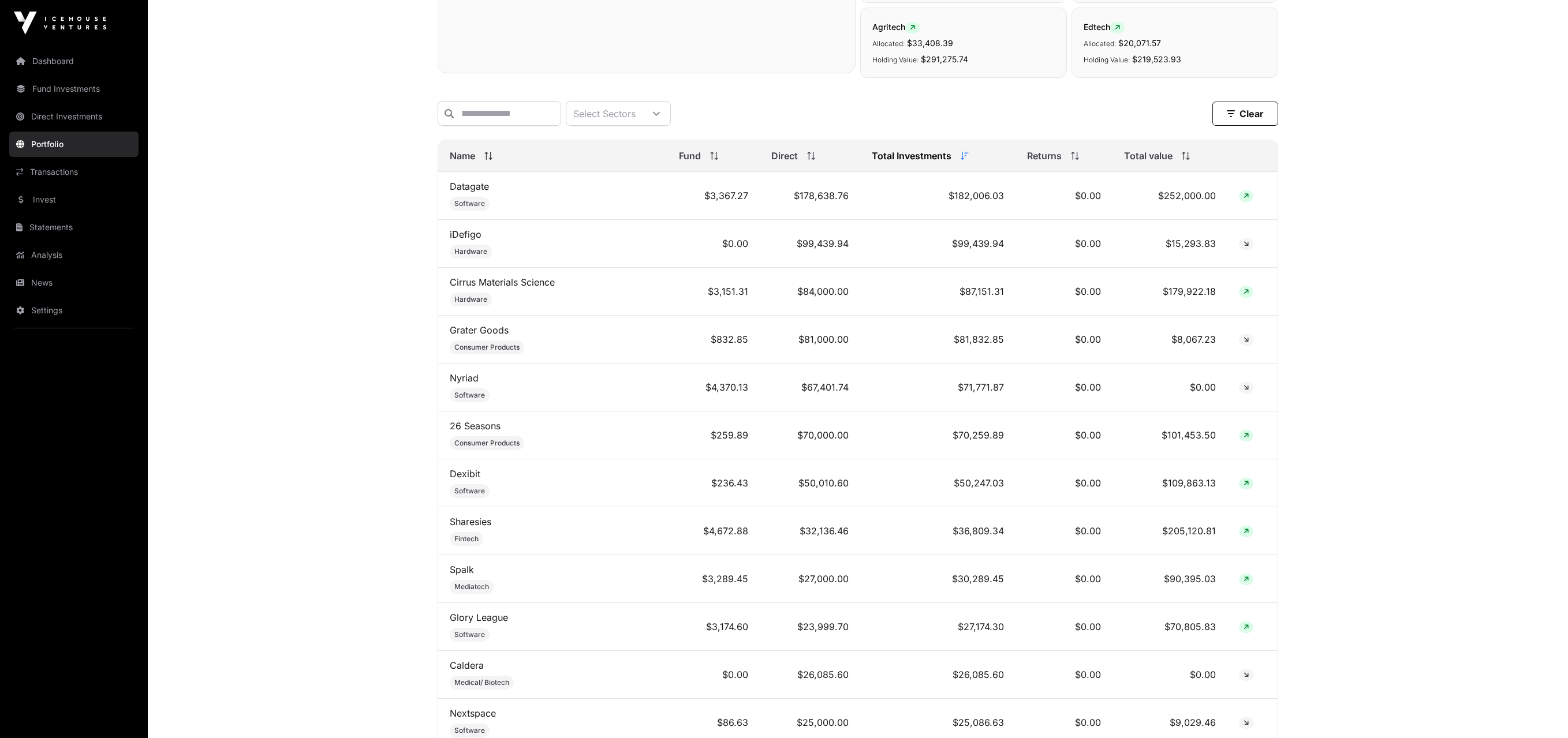
scroll to position [0, 0]
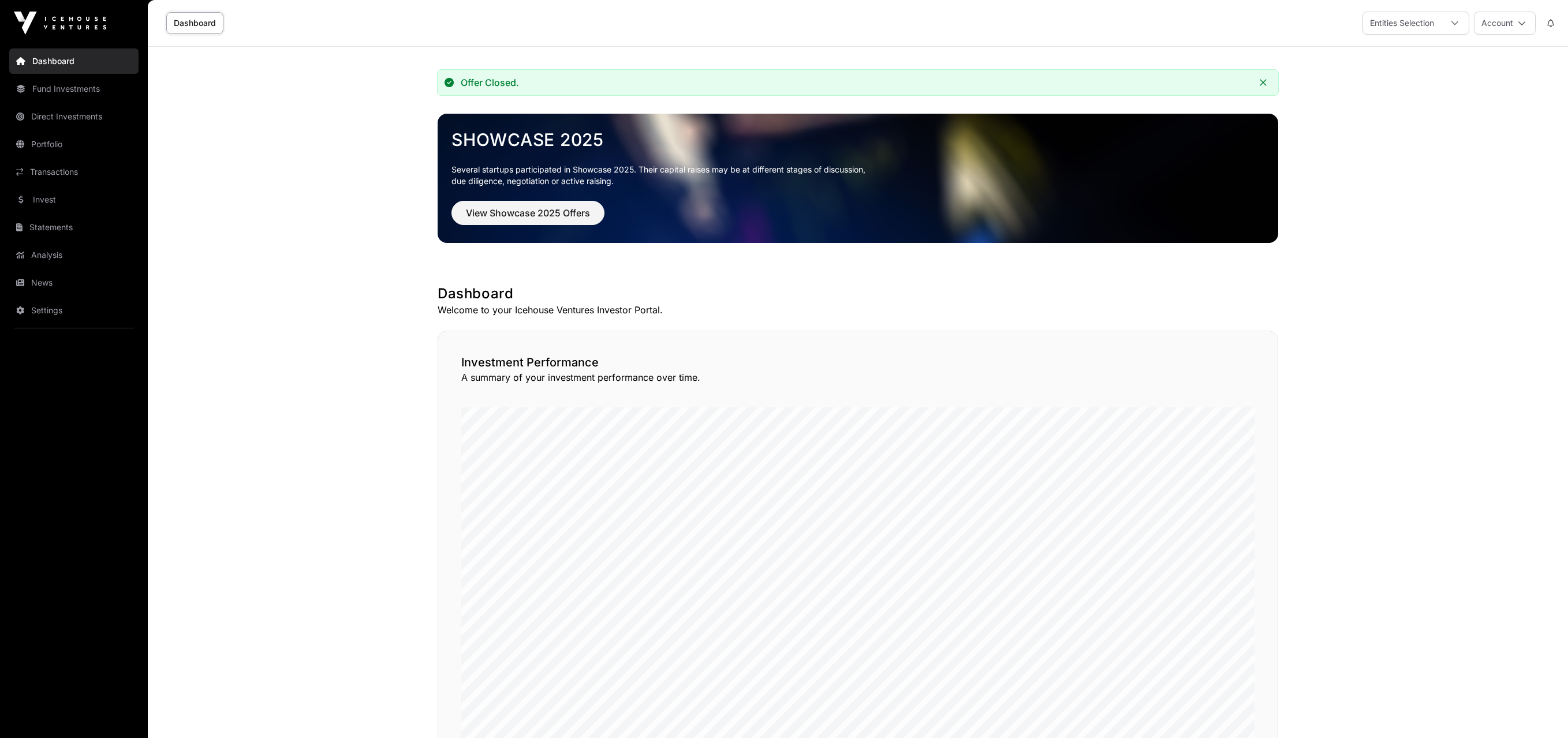
click at [1140, 75] on div "Offer Closed." at bounding box center [858, 83] width 841 height 26
click at [1263, 85] on icon "Close" at bounding box center [1263, 82] width 8 height 8
